Goal: Transaction & Acquisition: Purchase product/service

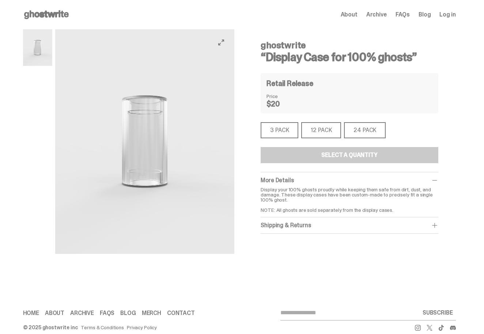
click at [293, 131] on div "3 PACK" at bounding box center [280, 130] width 38 height 16
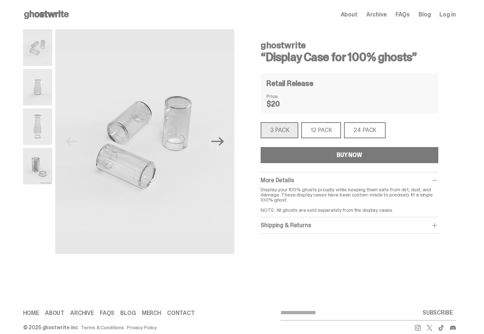
click at [315, 124] on div "12 PACK" at bounding box center [321, 130] width 40 height 16
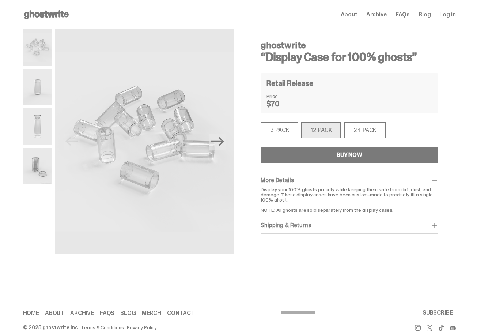
click at [361, 128] on div "24 PACK" at bounding box center [365, 130] width 42 height 16
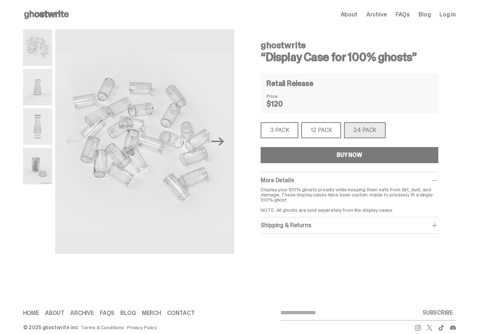
click at [281, 135] on div "3 PACK" at bounding box center [280, 130] width 38 height 16
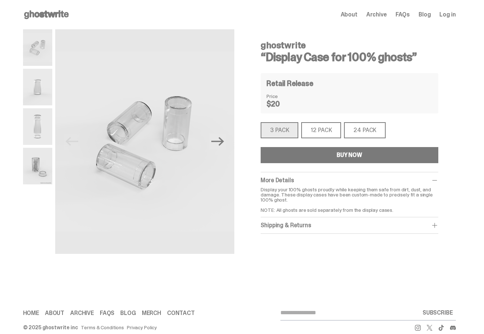
click at [354, 10] on div "About Archive FAQs Blog Log in" at bounding box center [398, 14] width 115 height 9
click at [357, 16] on span "About" at bounding box center [349, 15] width 17 height 6
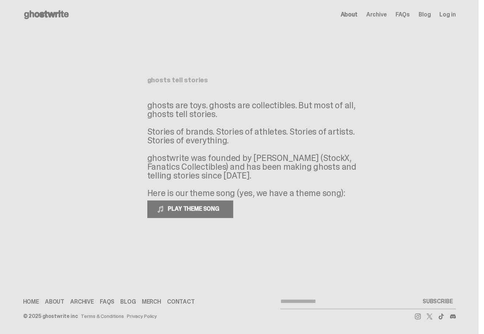
click at [55, 18] on icon at bounding box center [46, 15] width 47 height 12
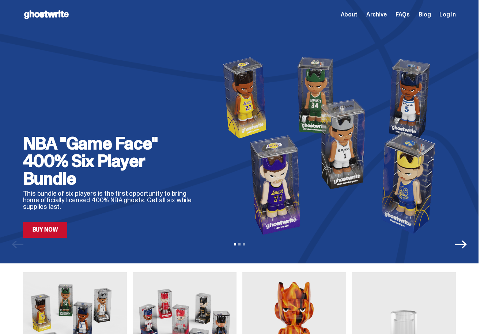
click at [455, 242] on div "View slide 1 View slide 2 View slide 3" at bounding box center [239, 244] width 478 height 12
click at [461, 243] on icon "Next" at bounding box center [461, 244] width 12 height 12
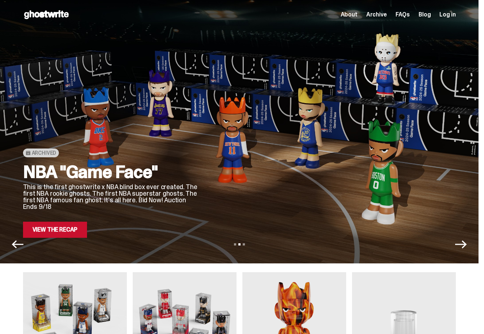
click at [12, 244] on icon "Previous" at bounding box center [18, 244] width 12 height 12
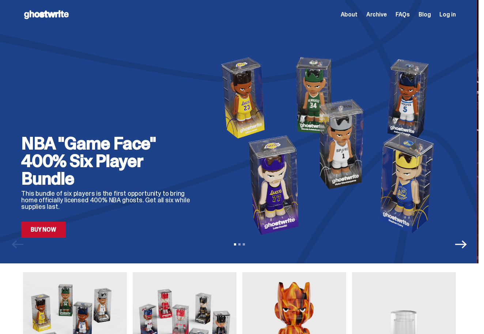
click at [110, 189] on div "NBA "Game Face" 400% Six Player Bundle This bundle of six players is the first …" at bounding box center [108, 186] width 175 height 103
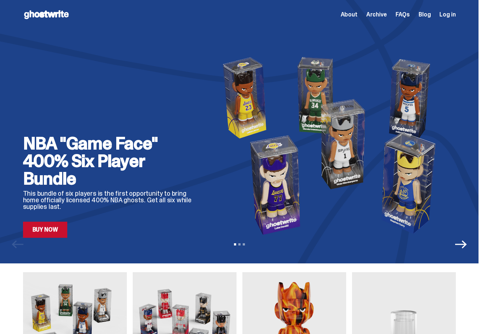
click at [57, 231] on link "Buy Now" at bounding box center [45, 230] width 45 height 16
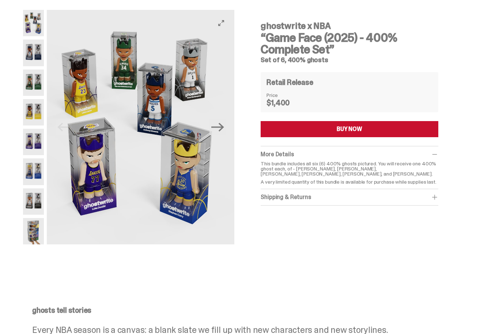
scroll to position [20, 0]
click at [366, 160] on p "This bundle includes all six (6) 400% ghosts pictured. You will receive one 400…" at bounding box center [349, 167] width 177 height 15
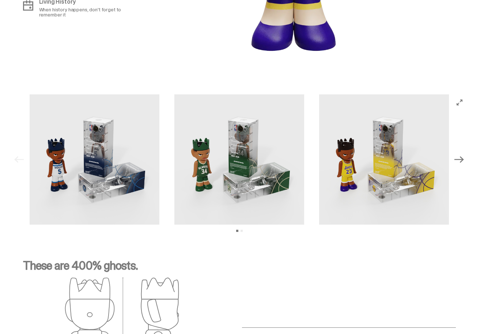
scroll to position [731, 0]
click at [463, 161] on icon "Next" at bounding box center [459, 160] width 10 height 10
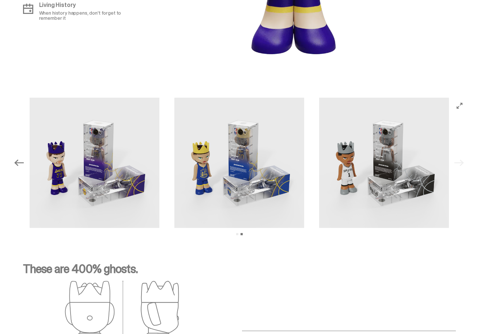
scroll to position [727, 0]
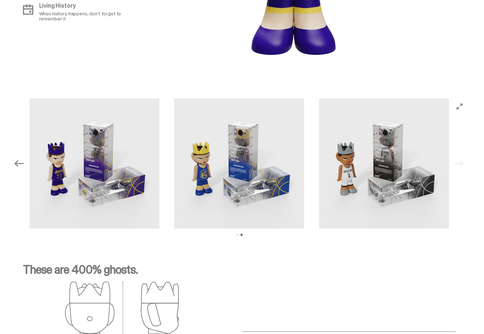
click at [209, 183] on img at bounding box center [239, 163] width 130 height 130
click at [239, 175] on img at bounding box center [239, 163] width 130 height 130
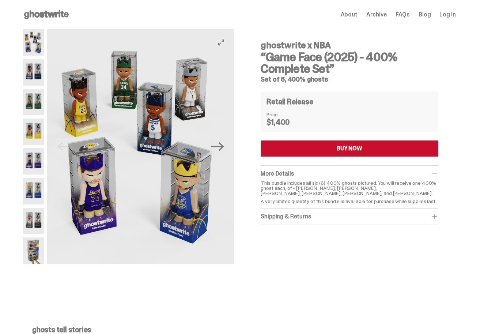
scroll to position [0, 0]
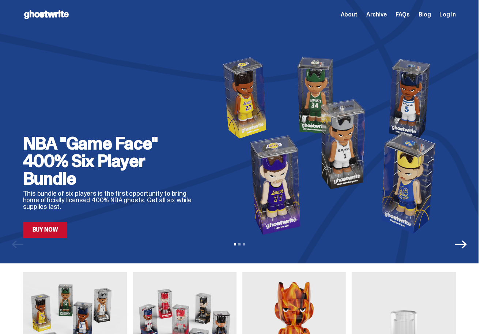
click at [465, 249] on icon "Next" at bounding box center [461, 244] width 12 height 12
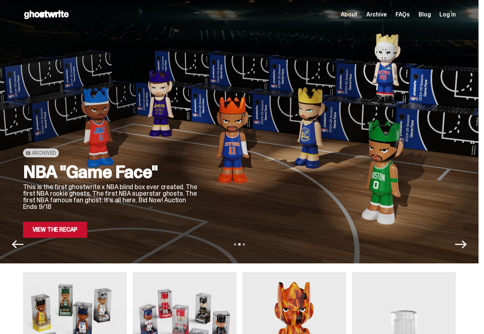
click at [73, 230] on link "View the Recap" at bounding box center [55, 230] width 64 height 16
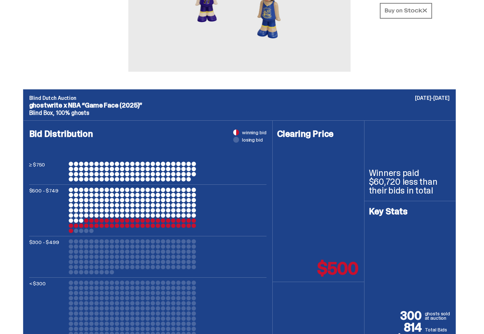
scroll to position [202, 0]
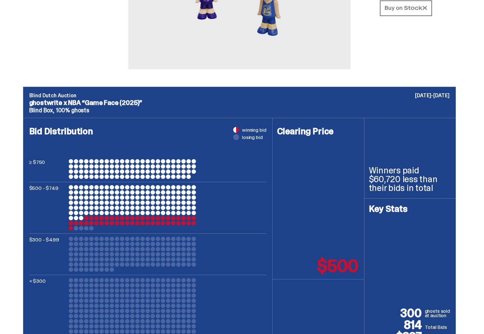
click at [124, 223] on div at bounding box center [122, 223] width 4 height 4
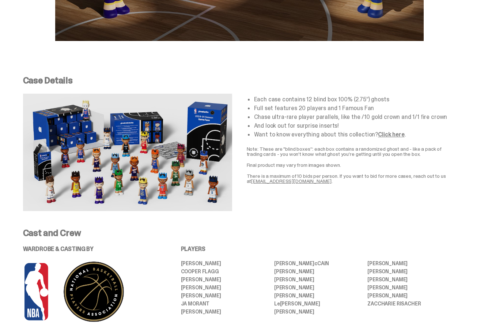
scroll to position [1244, 0]
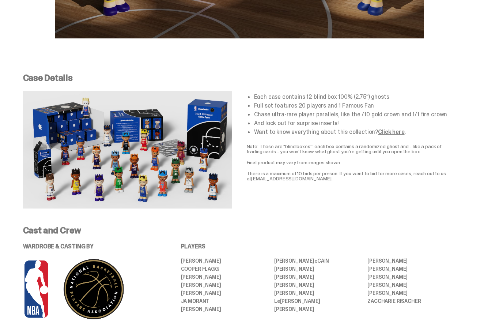
click at [385, 128] on link "Click here" at bounding box center [391, 132] width 26 height 8
